Goal: Task Accomplishment & Management: Use online tool/utility

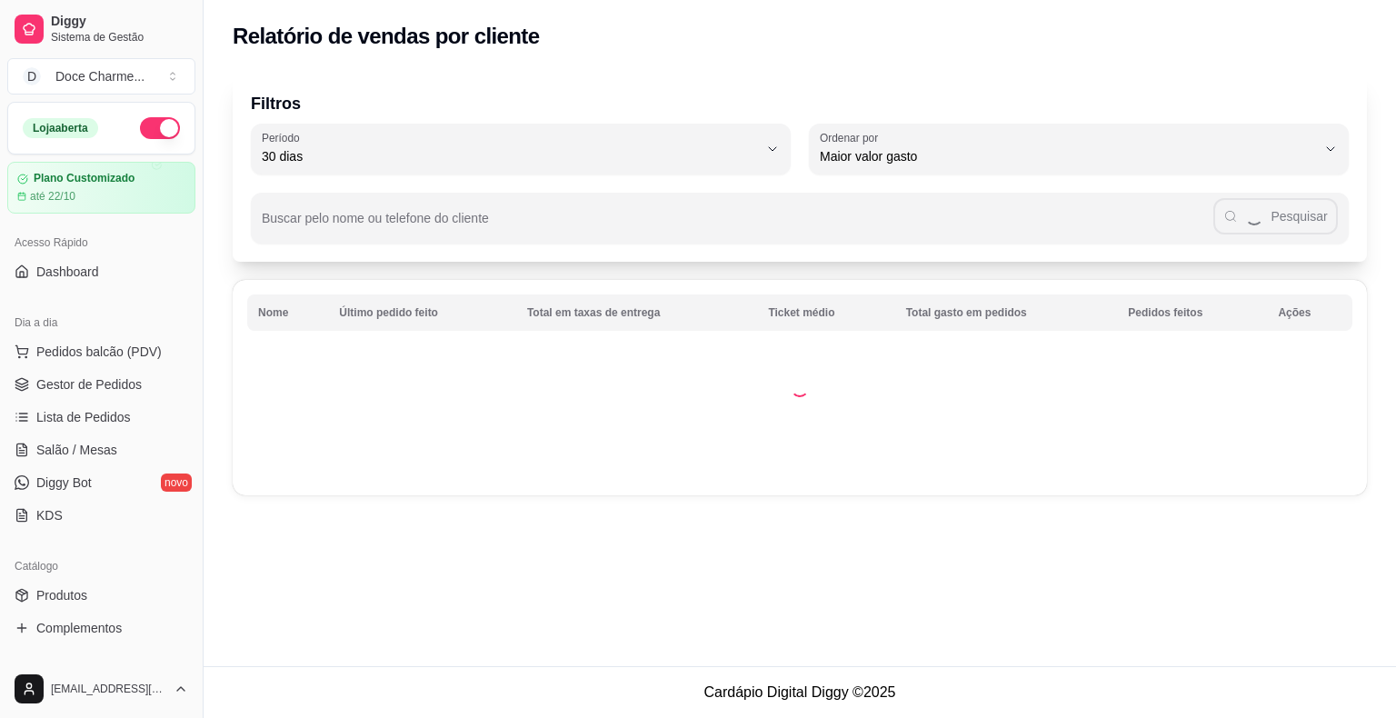
select select "30"
select select "HIGHEST_TOTAL_SPENT_WITH_ORDERS"
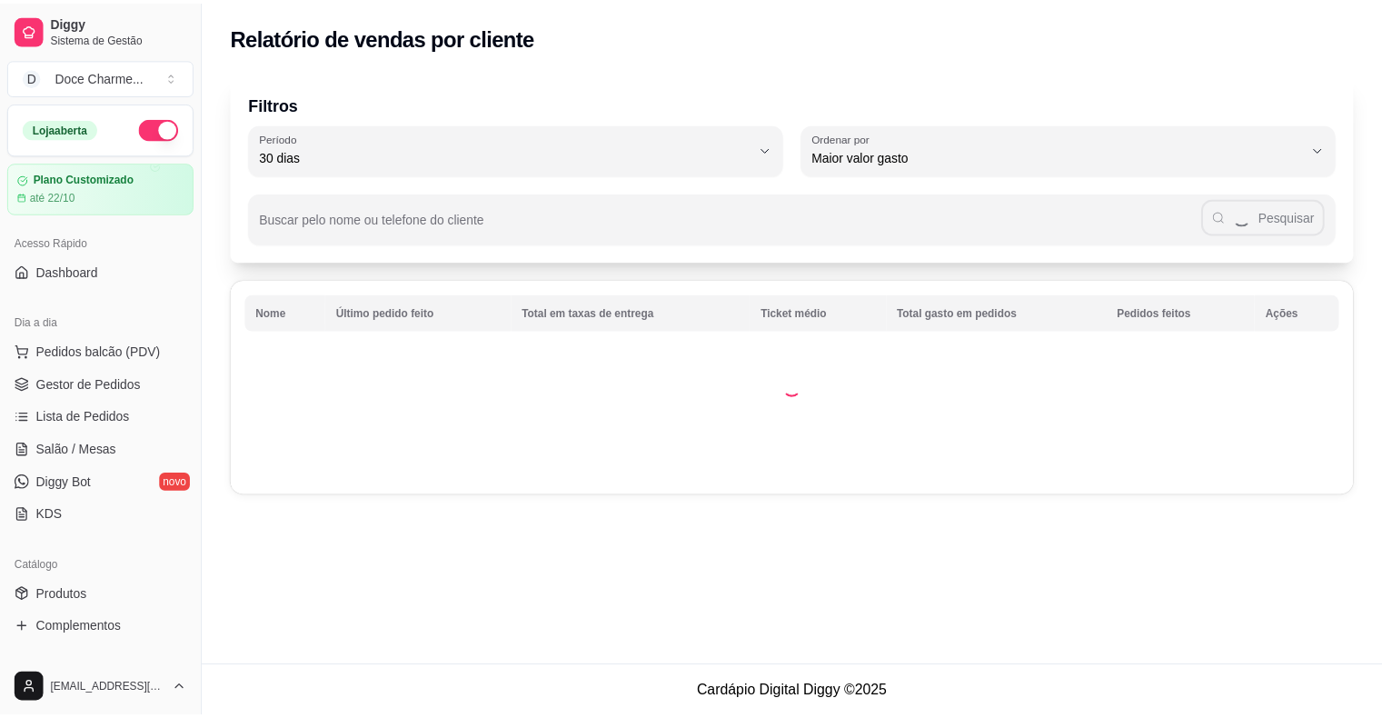
scroll to position [363, 0]
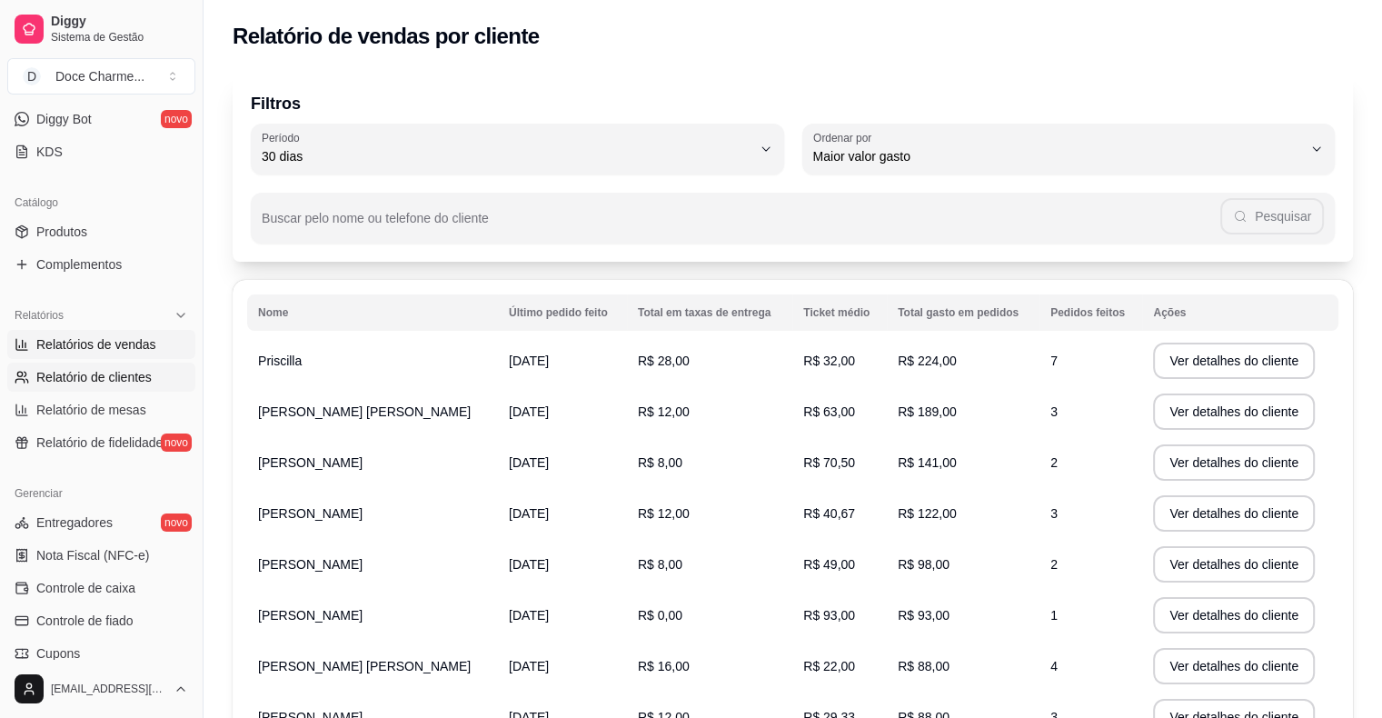
click at [133, 345] on span "Relatórios de vendas" at bounding box center [96, 344] width 120 height 18
select select "ALL"
select select "0"
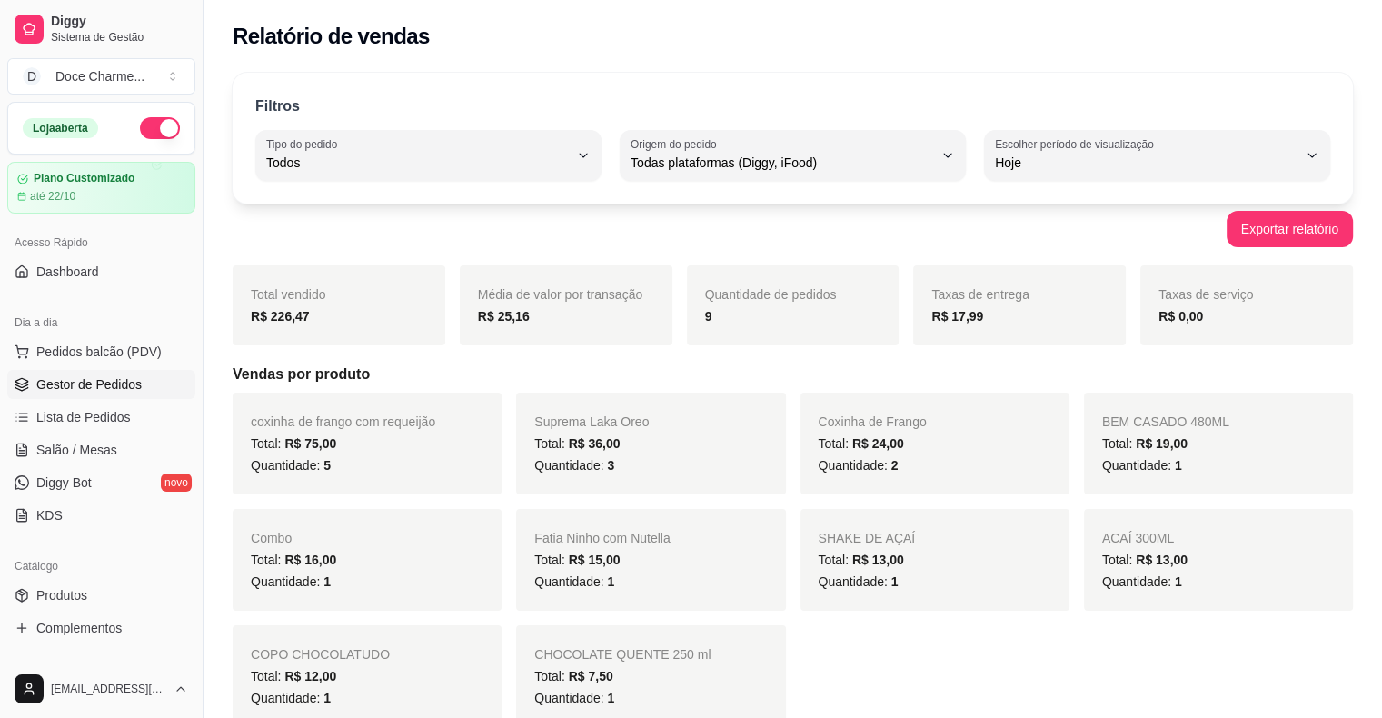
click at [99, 383] on span "Gestor de Pedidos" at bounding box center [88, 384] width 105 height 18
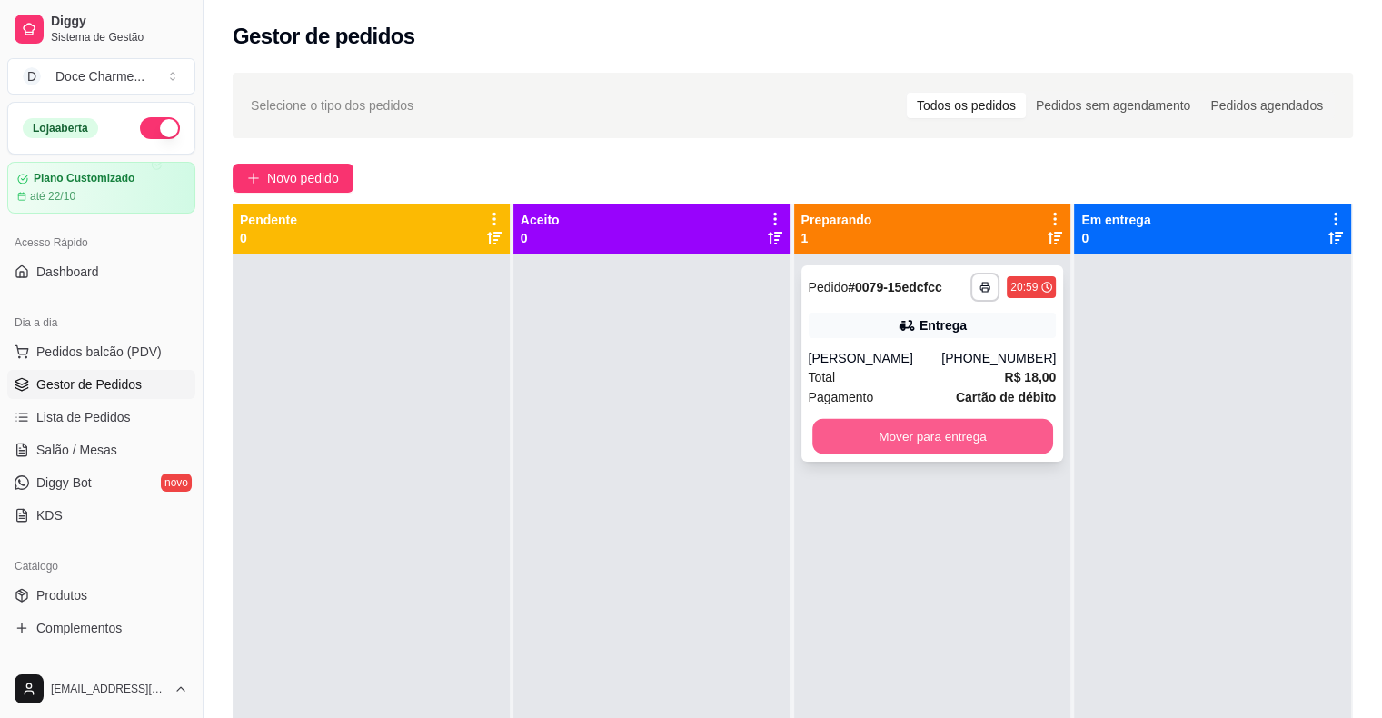
click at [941, 433] on button "Mover para entrega" at bounding box center [932, 436] width 241 height 35
